Goal: Navigation & Orientation: Find specific page/section

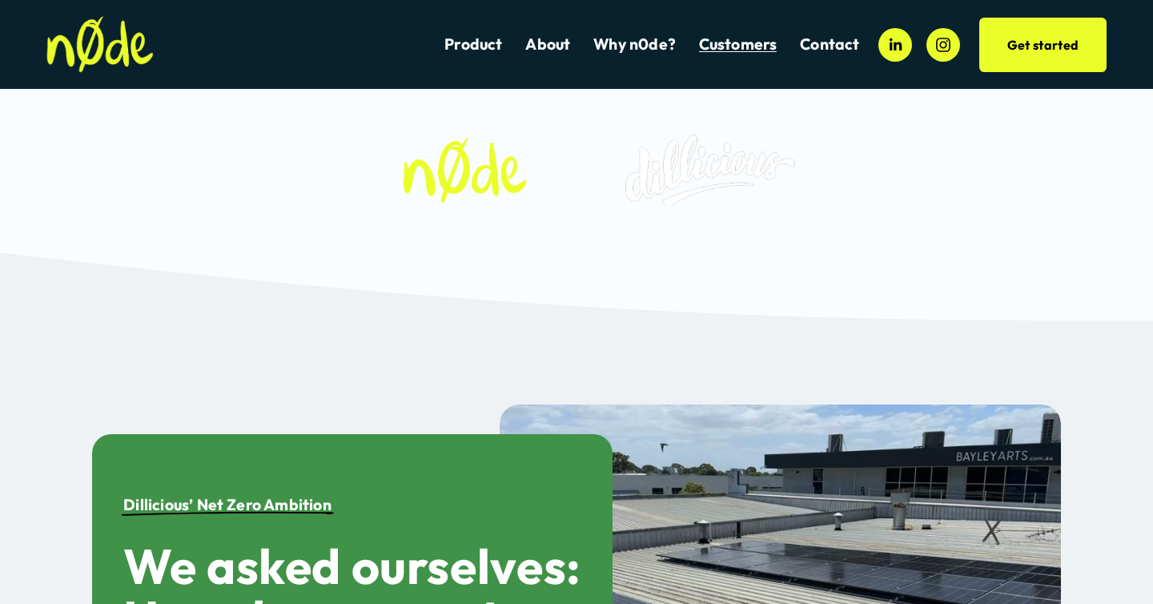
click at [570, 47] on link "About" at bounding box center [547, 45] width 45 height 22
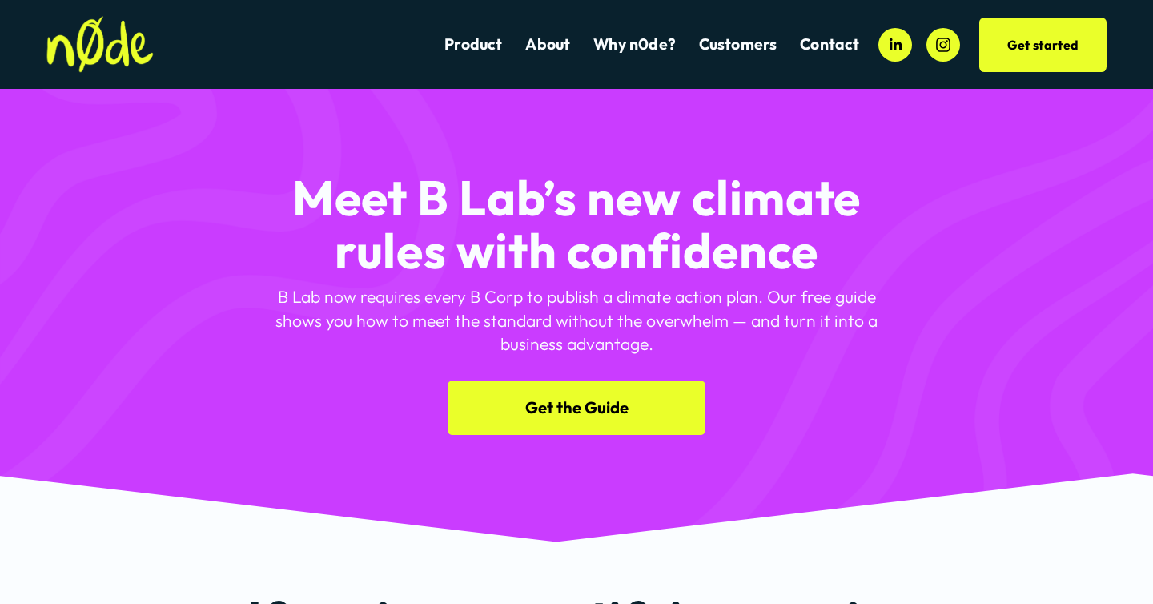
click at [1119, 148] on div "Meet B Lab’s new climate rules with confidence B Lab now requires every B Corp …" at bounding box center [576, 280] width 1153 height 307
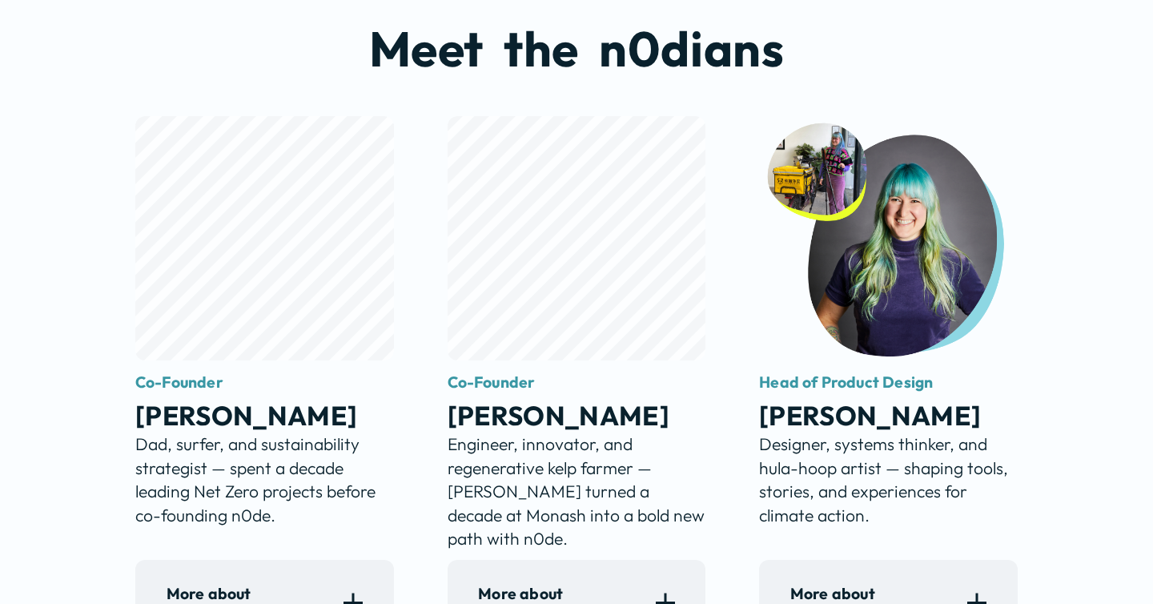
scroll to position [950, 0]
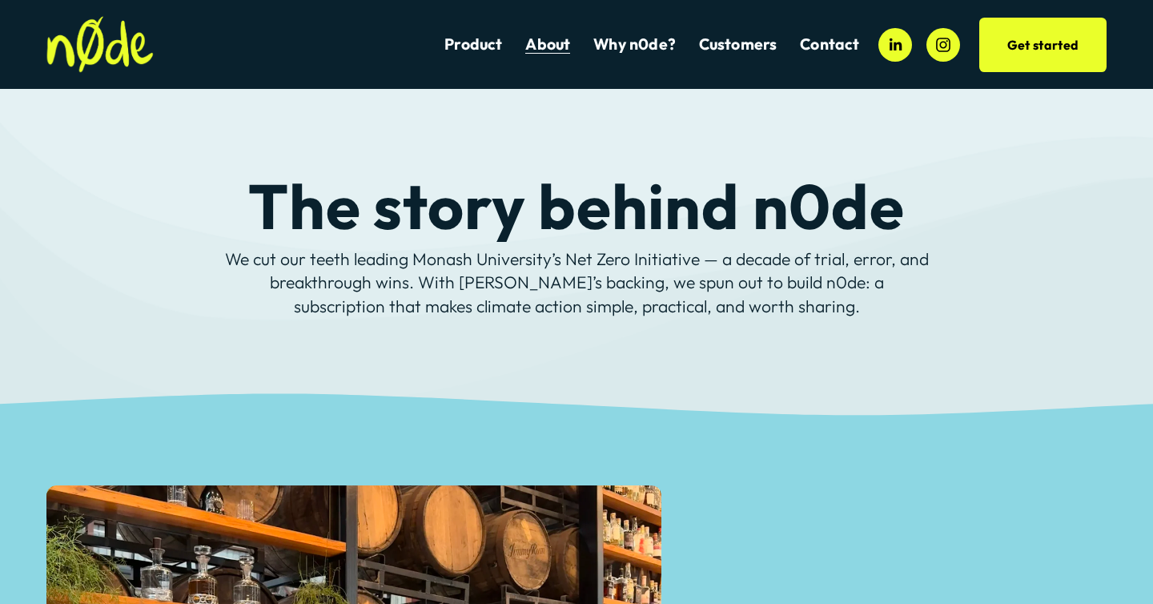
click at [851, 42] on link "Contact" at bounding box center [829, 45] width 59 height 22
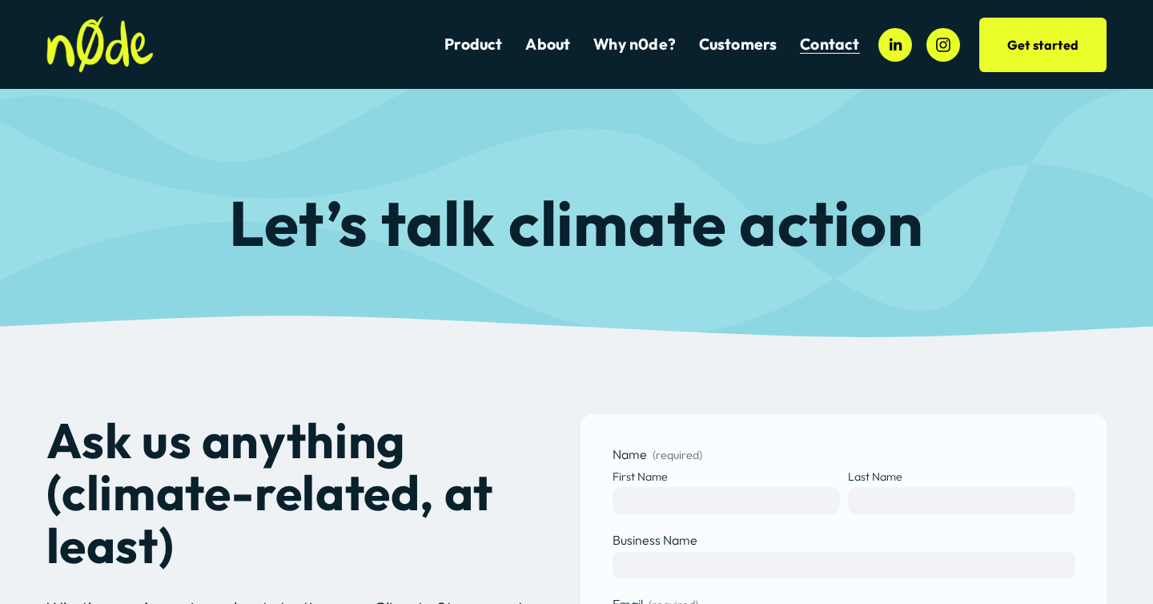
click at [115, 44] on img at bounding box center [99, 44] width 107 height 57
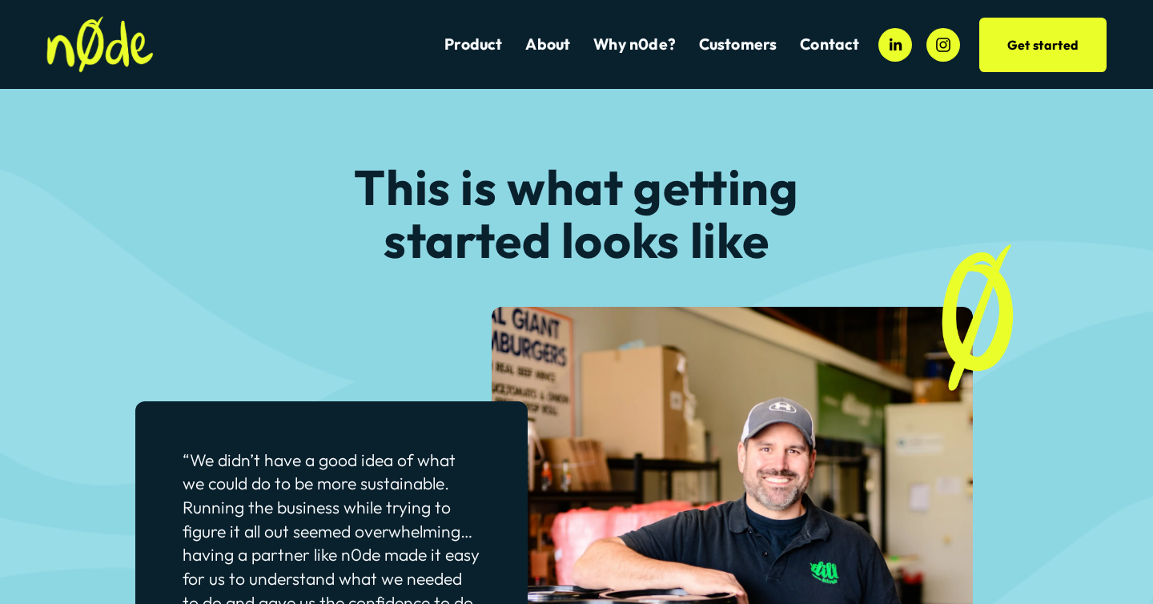
scroll to position [3540, 0]
